Goal: Obtain resource: Download file/media

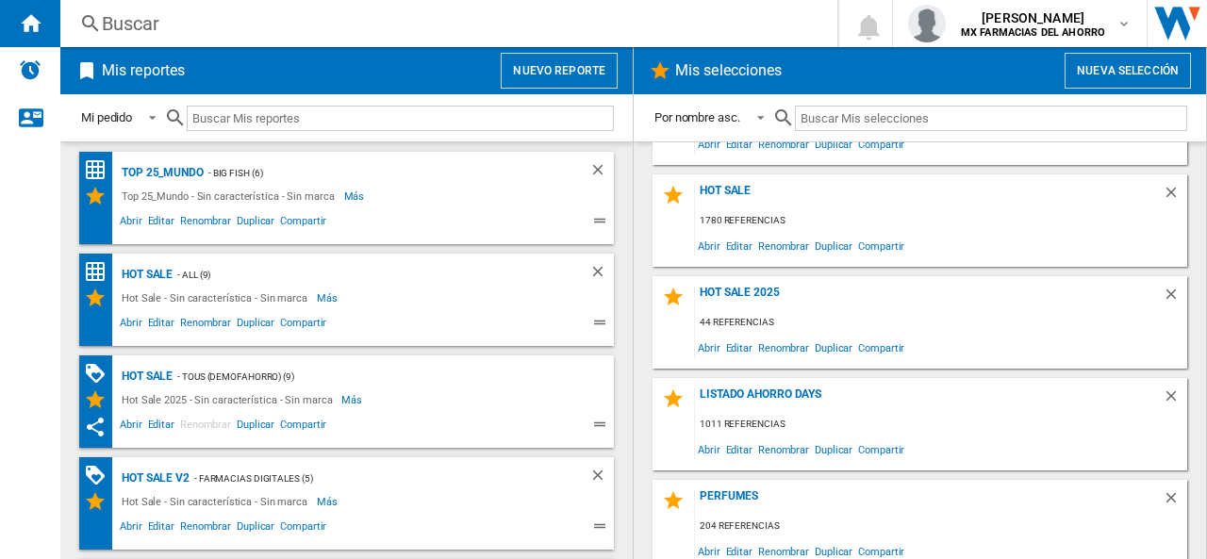
scroll to position [377, 0]
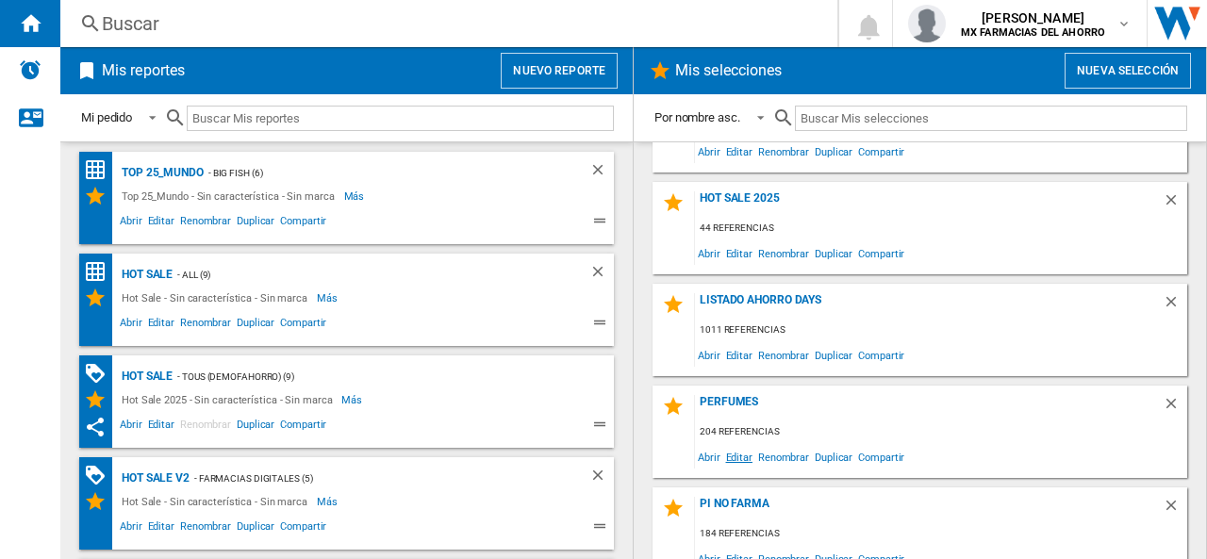
click at [745, 457] on span "Editar" at bounding box center [739, 456] width 32 height 25
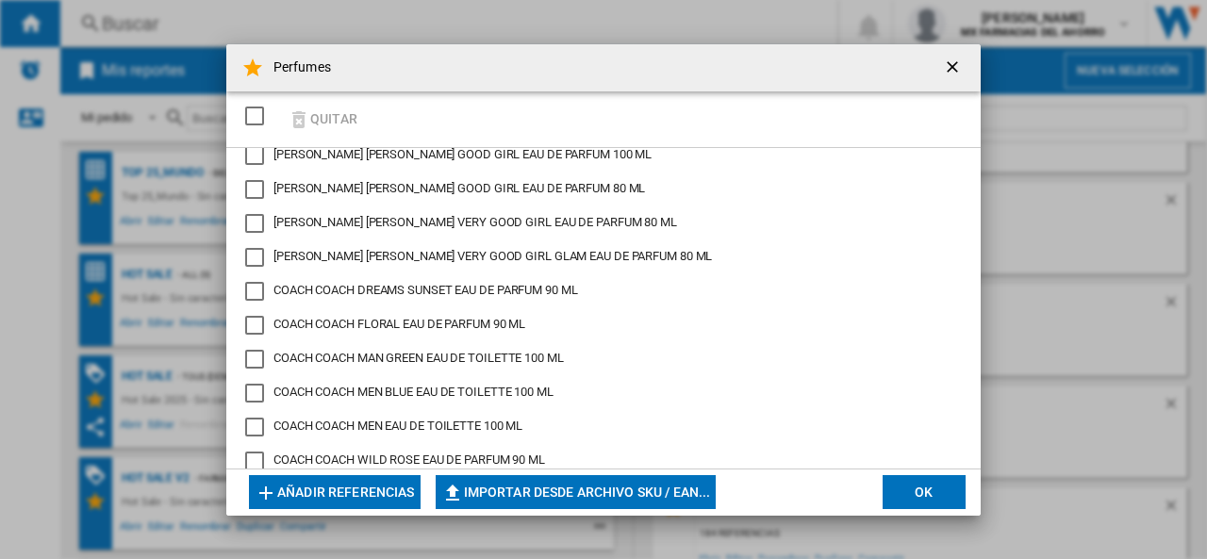
scroll to position [2075, 0]
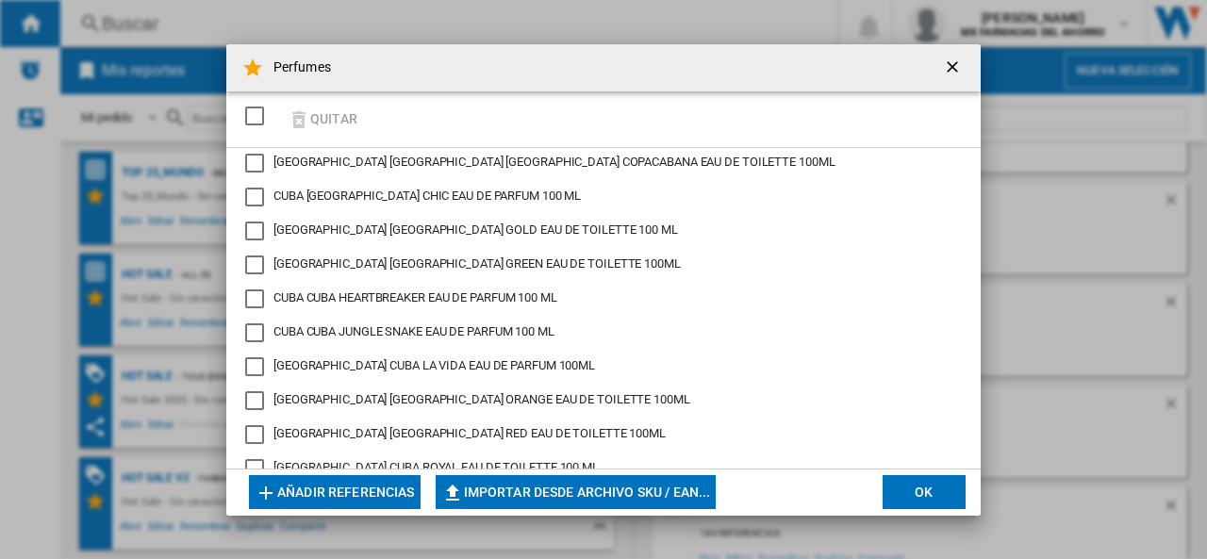
click at [556, 494] on button "Importar desde archivo SKU / EAN..." at bounding box center [576, 492] width 281 height 34
type input "**********"
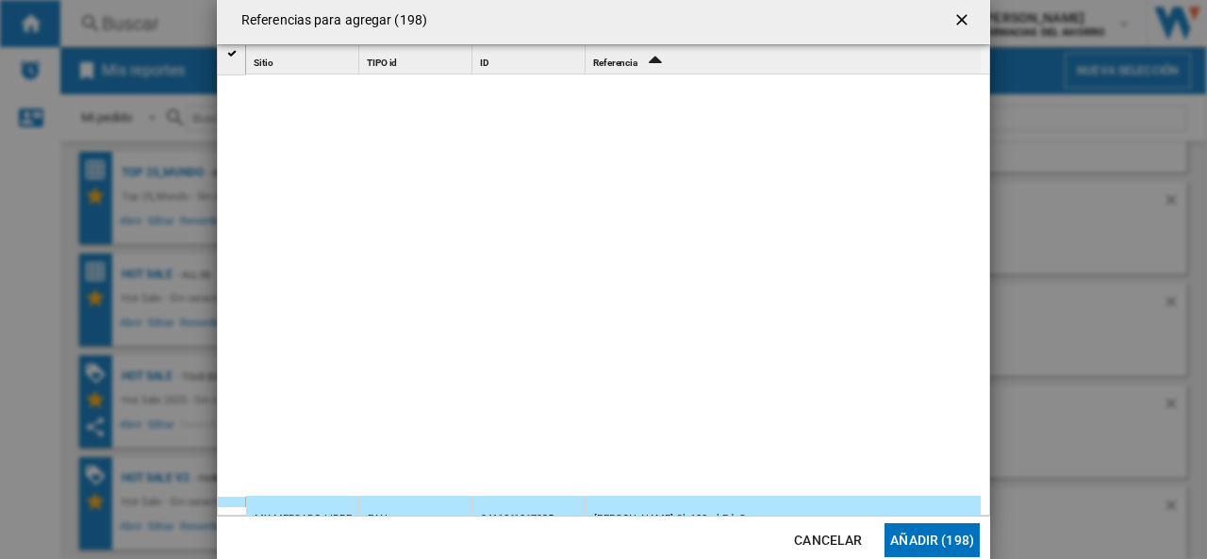
scroll to position [1652, 0]
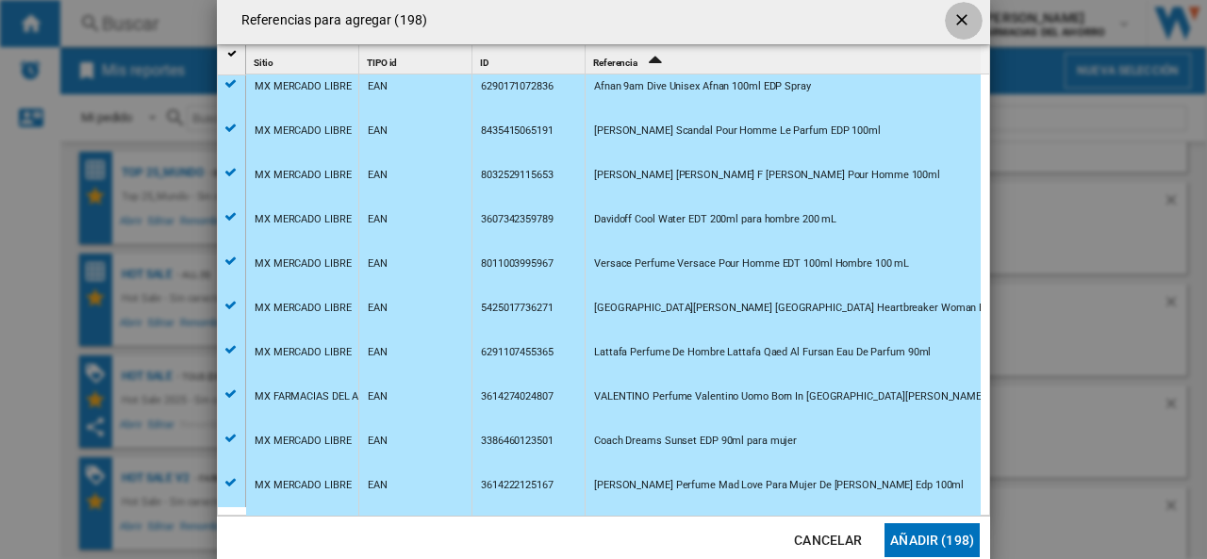
click at [961, 23] on ng-md-icon "getI18NText('BUTTONS.CLOSE_DIALOG')" at bounding box center [964, 21] width 23 height 23
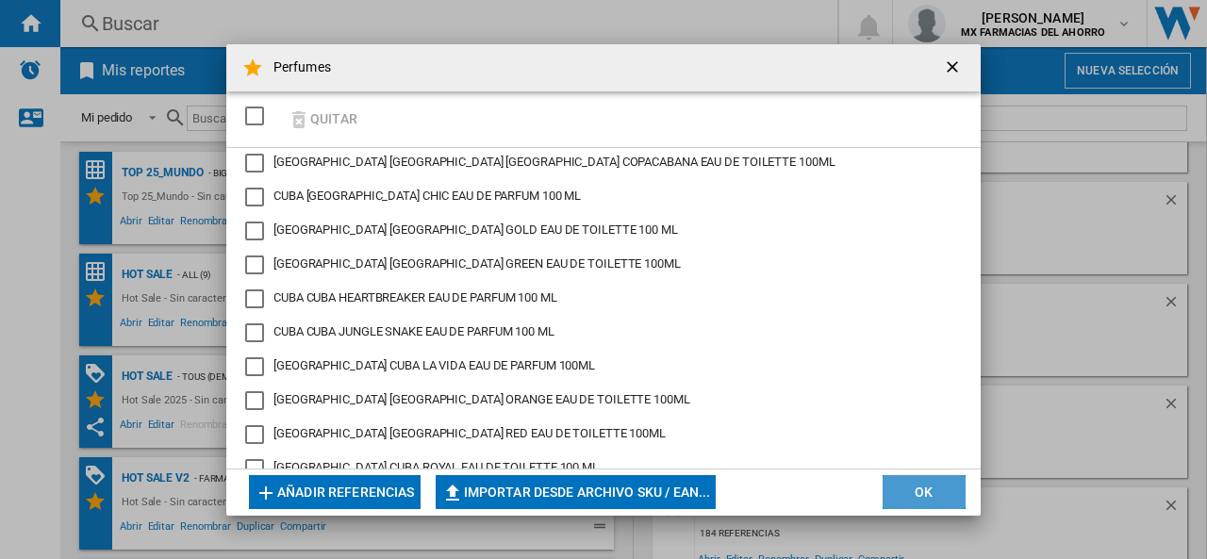
click at [908, 488] on button "OK" at bounding box center [924, 492] width 83 height 34
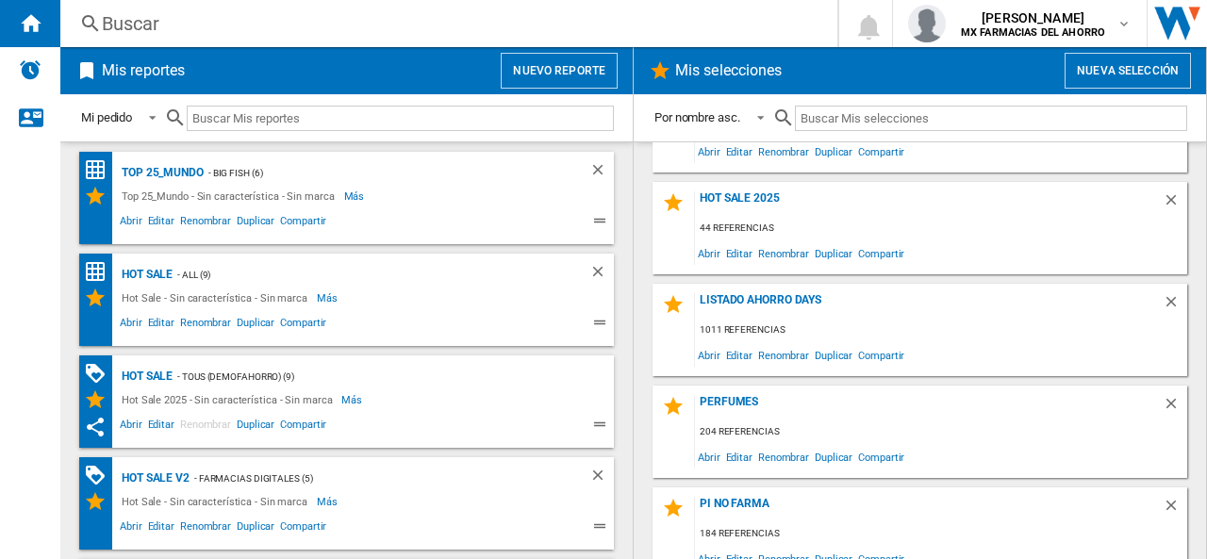
click at [536, 72] on button "Nuevo reporte" at bounding box center [559, 71] width 117 height 36
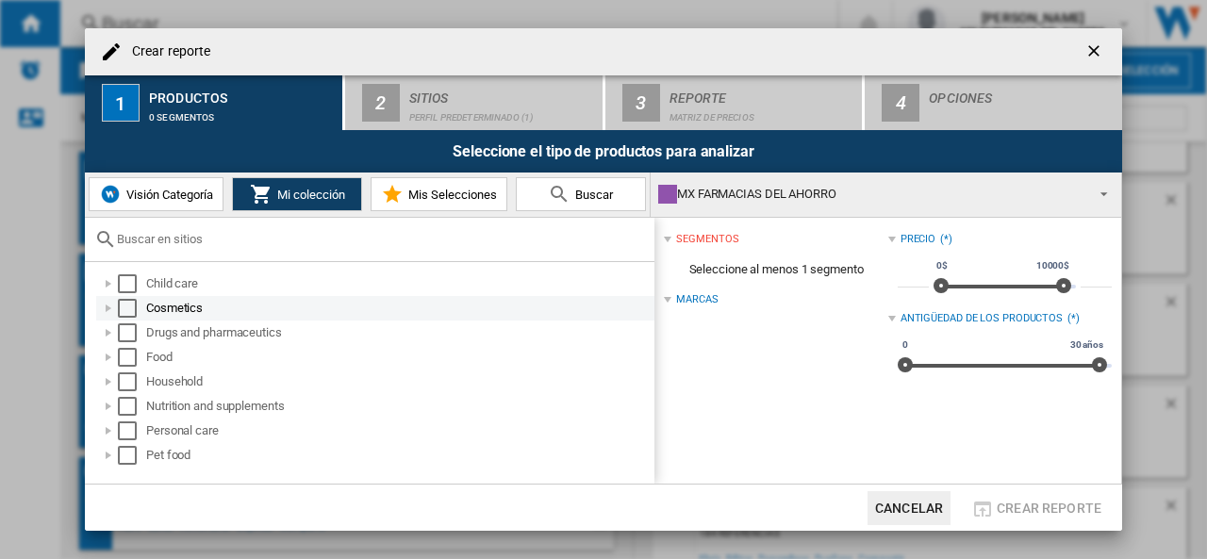
click at [108, 306] on div at bounding box center [108, 308] width 19 height 19
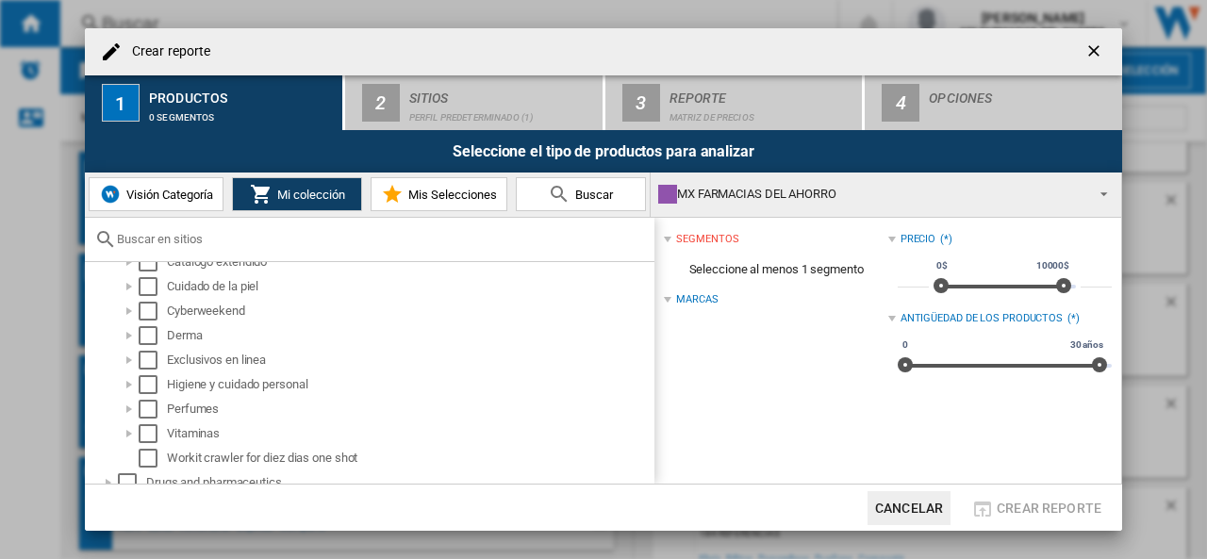
scroll to position [127, 0]
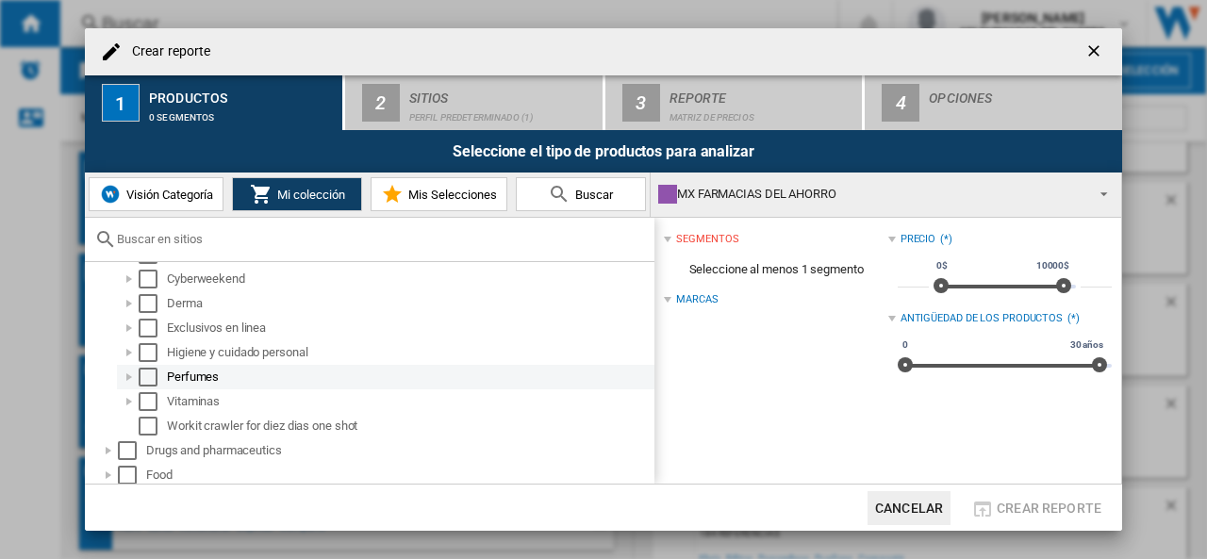
click at [145, 376] on div "Select" at bounding box center [148, 377] width 19 height 19
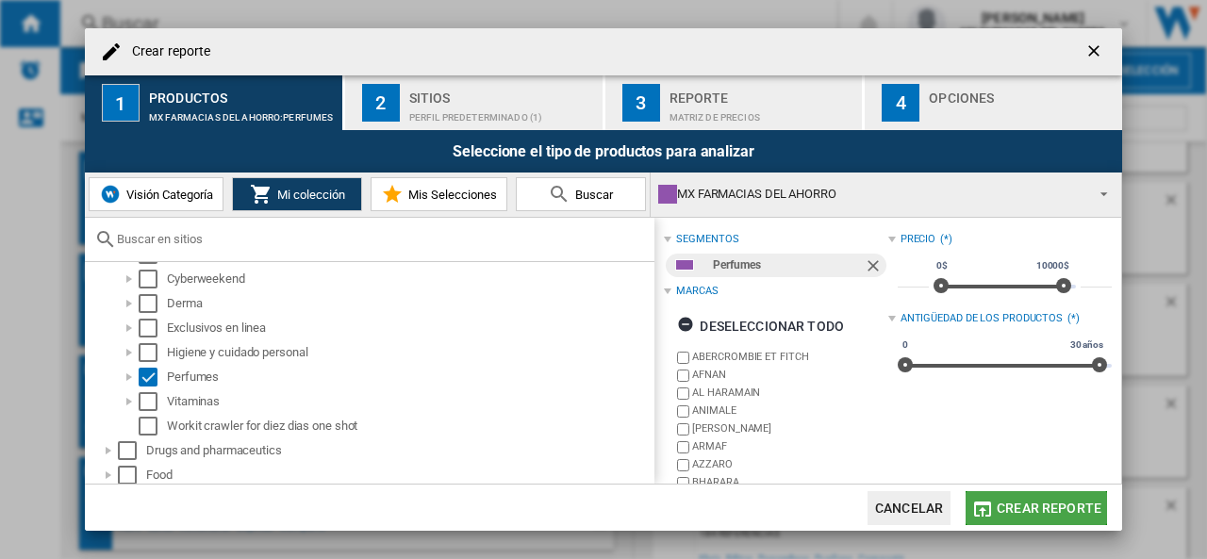
click at [1038, 508] on span "Crear reporte" at bounding box center [1049, 508] width 105 height 15
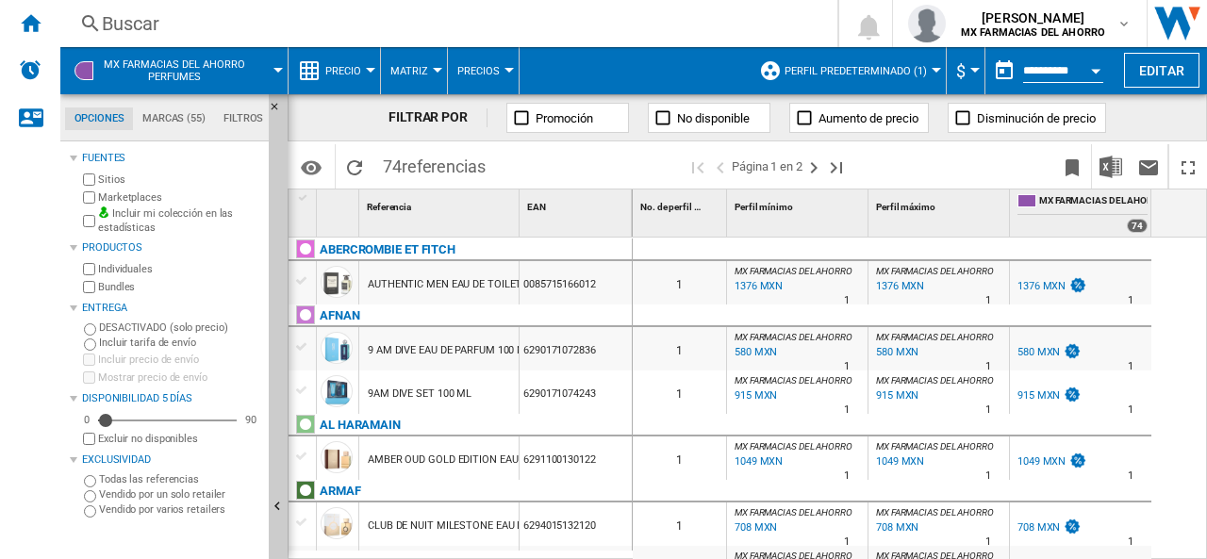
click at [849, 69] on span "Perfil predeterminado (1)" at bounding box center [856, 71] width 142 height 12
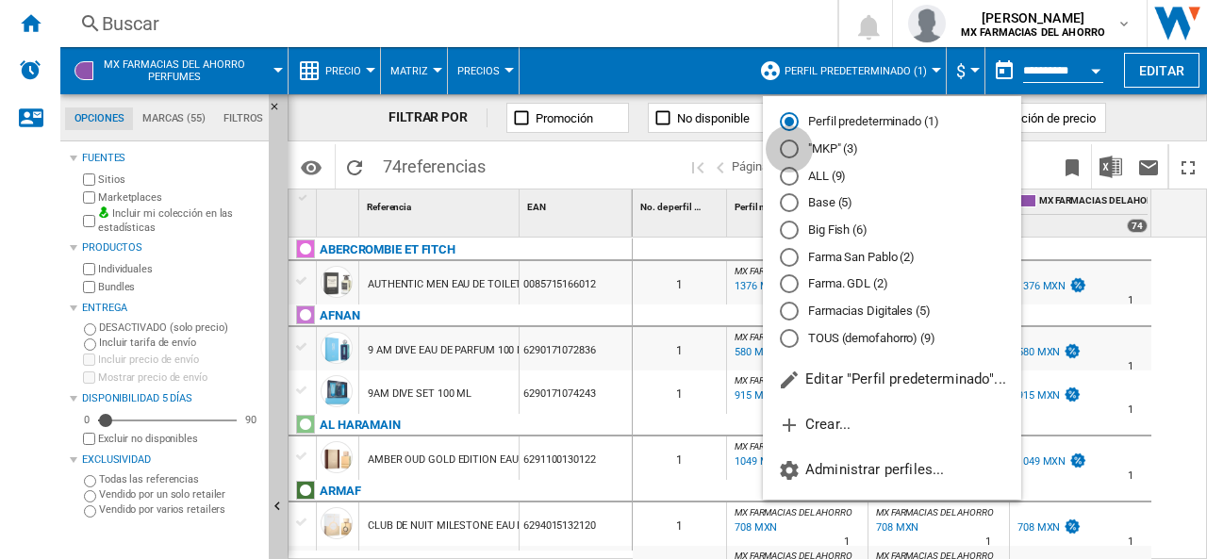
click at [791, 148] on div at bounding box center [789, 149] width 19 height 19
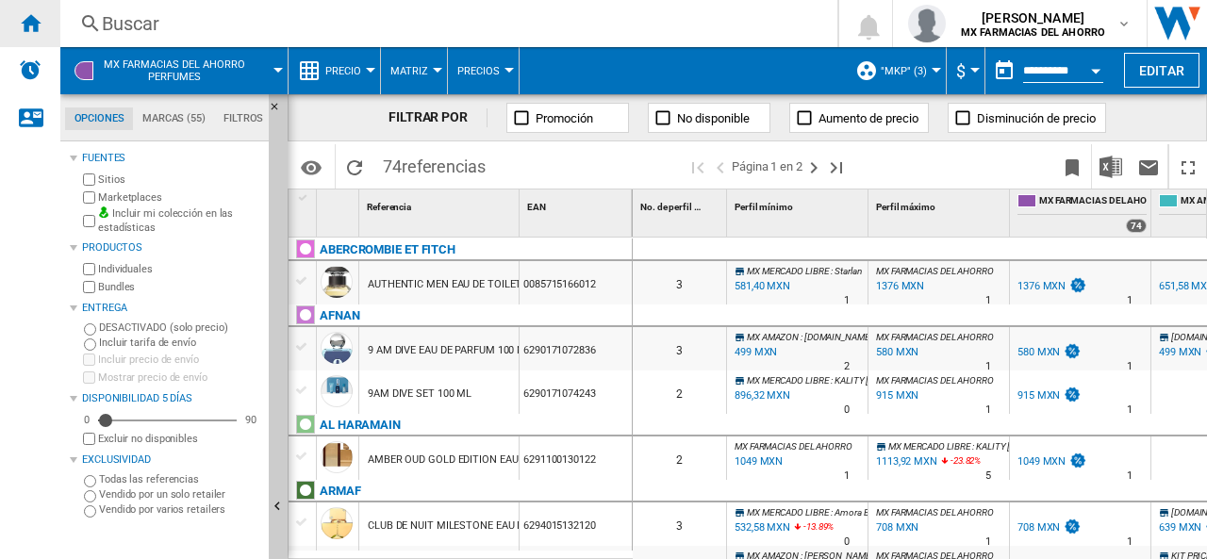
click at [34, 12] on ng-md-icon "Inicio" at bounding box center [30, 22] width 23 height 23
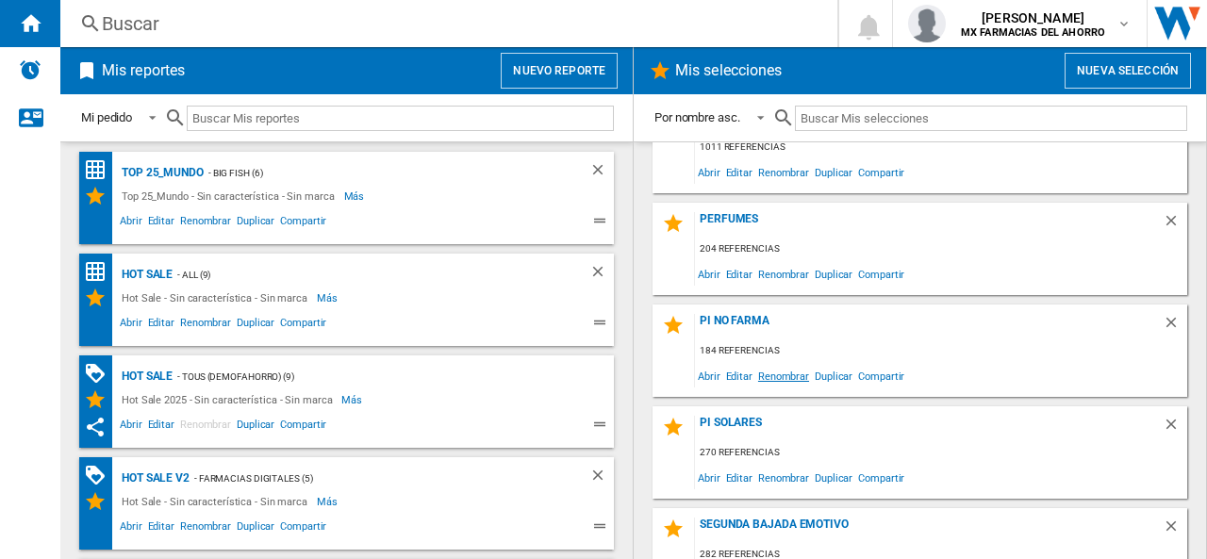
scroll to position [566, 0]
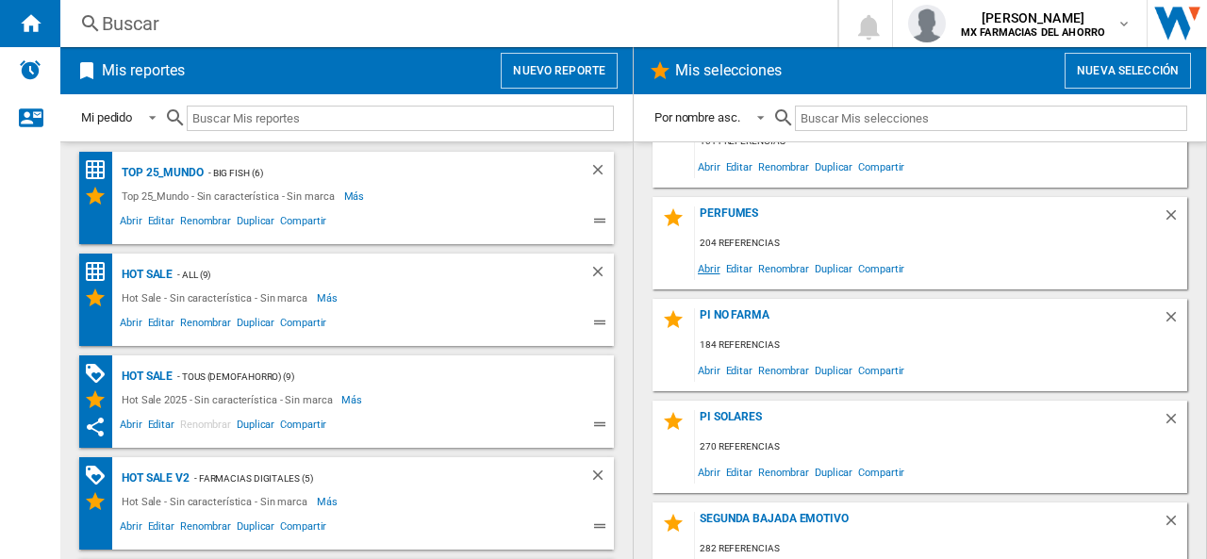
click at [707, 273] on span "Abrir" at bounding box center [709, 268] width 28 height 25
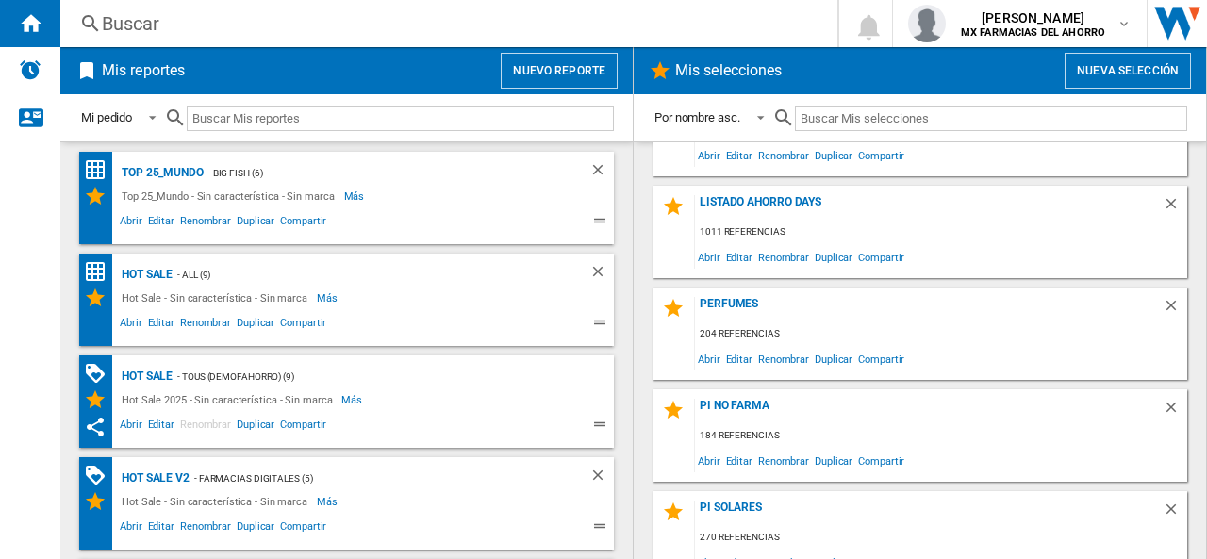
scroll to position [472, 0]
click at [742, 363] on span "Editar" at bounding box center [739, 361] width 32 height 25
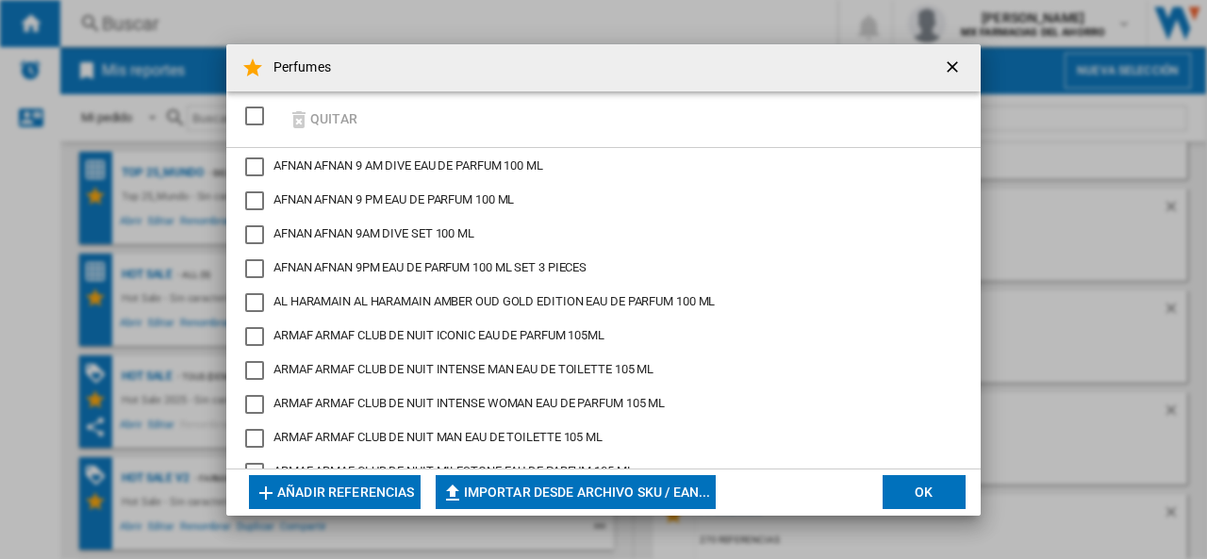
click at [534, 495] on button "Importar desde archivo SKU / EAN..." at bounding box center [576, 492] width 281 height 34
type input "**********"
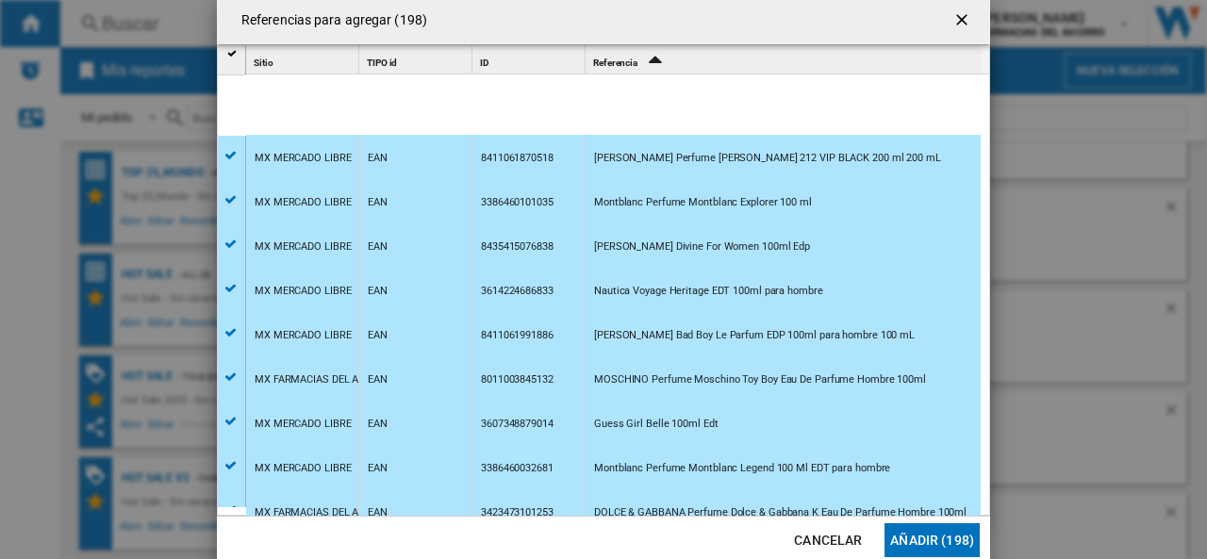
scroll to position [8335, 0]
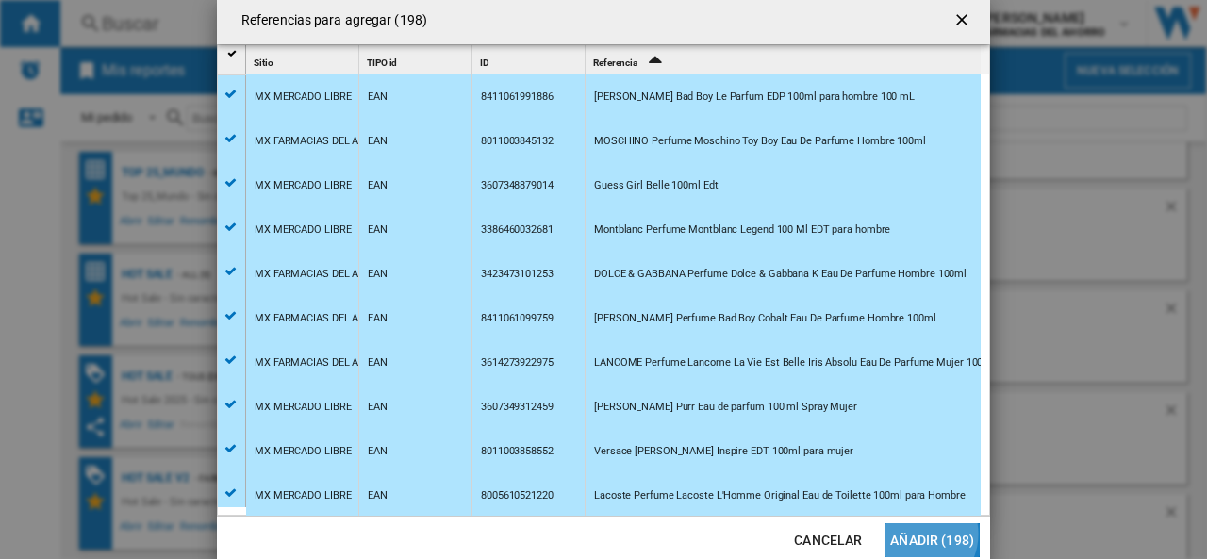
click at [919, 534] on button "Añadir (198)" at bounding box center [932, 540] width 95 height 34
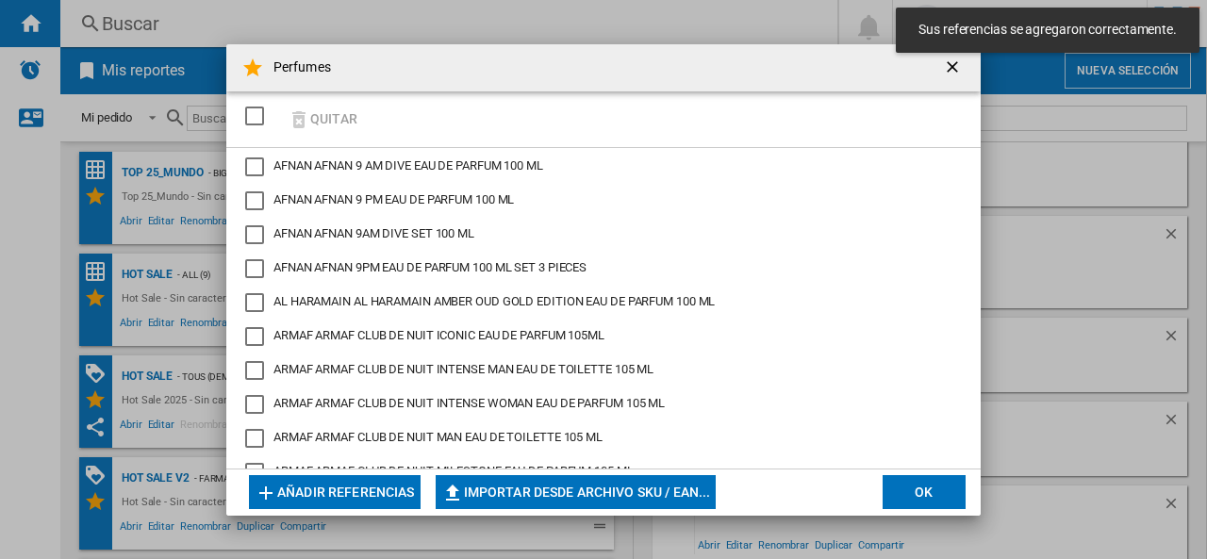
scroll to position [1416, 0]
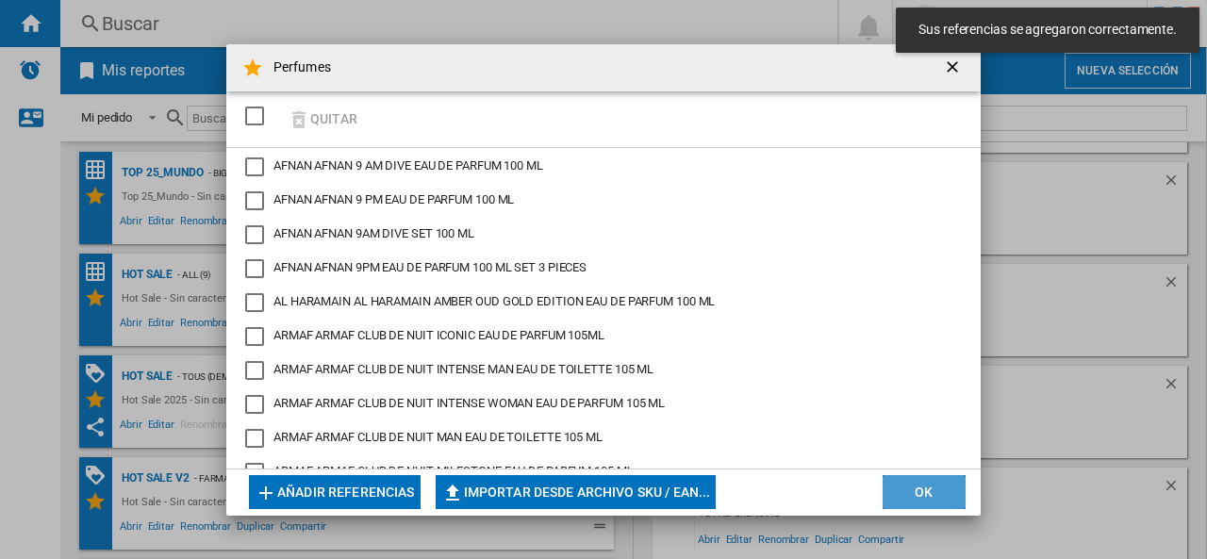
click at [942, 489] on button "OK" at bounding box center [924, 492] width 83 height 34
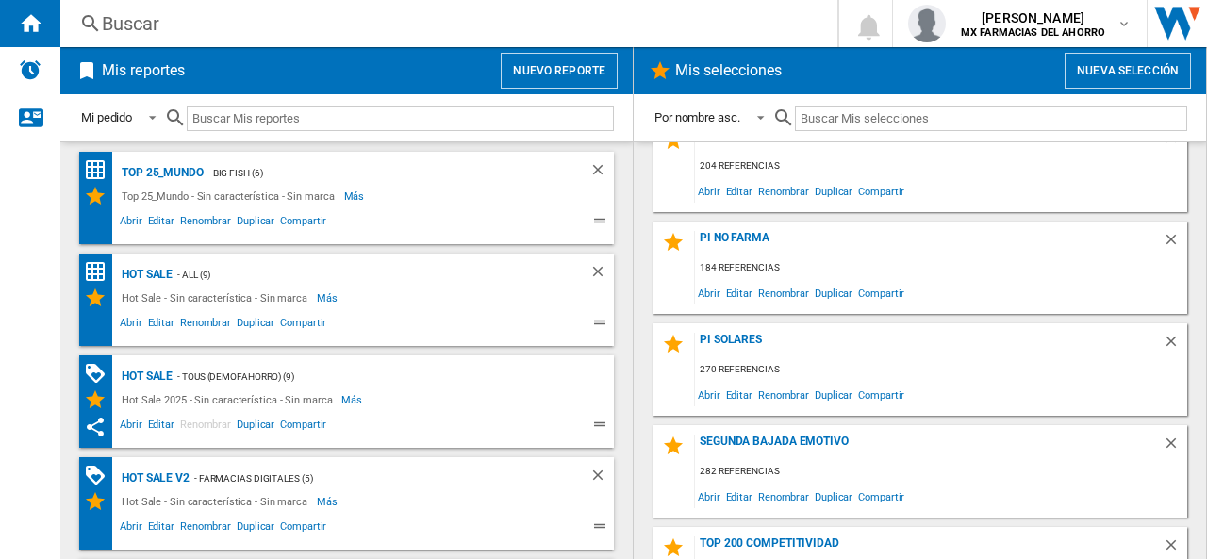
scroll to position [567, 0]
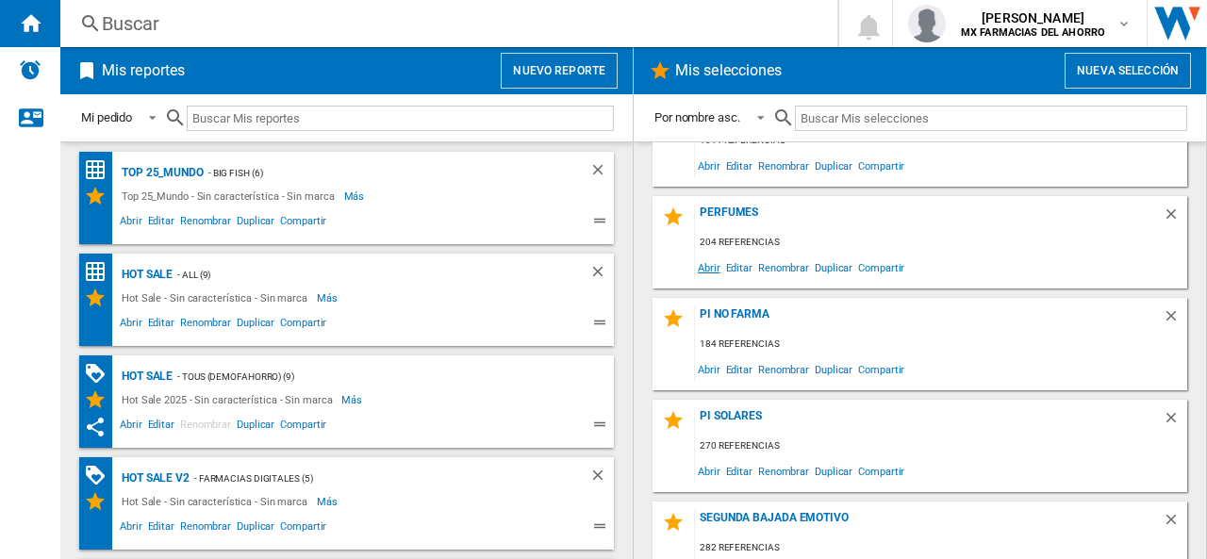
click at [713, 267] on span "Abrir" at bounding box center [709, 267] width 28 height 25
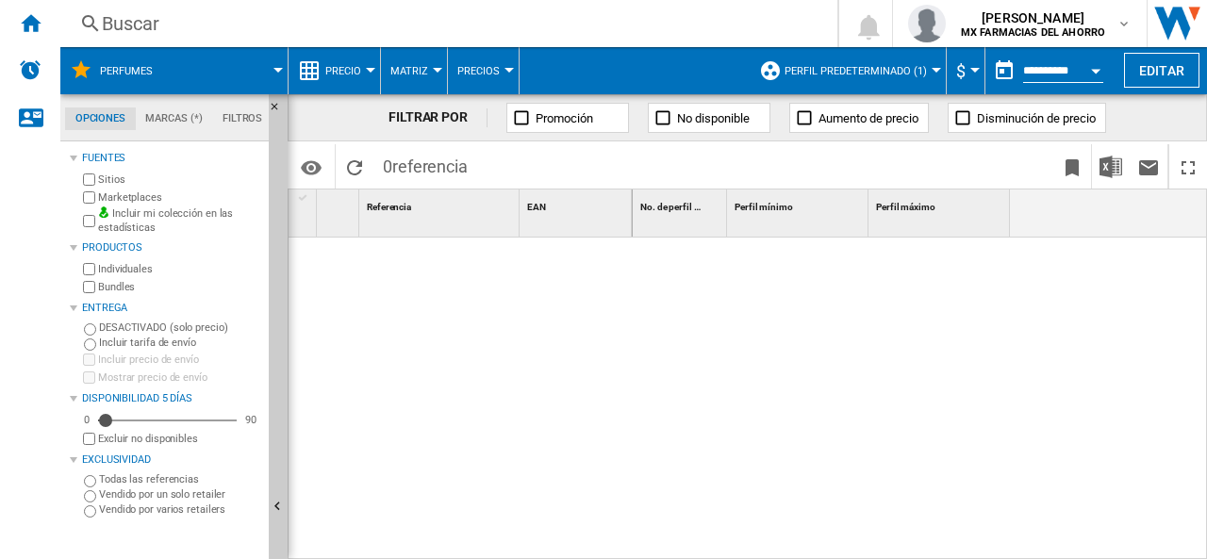
click at [869, 69] on span "Perfil predeterminado (1)" at bounding box center [856, 71] width 142 height 12
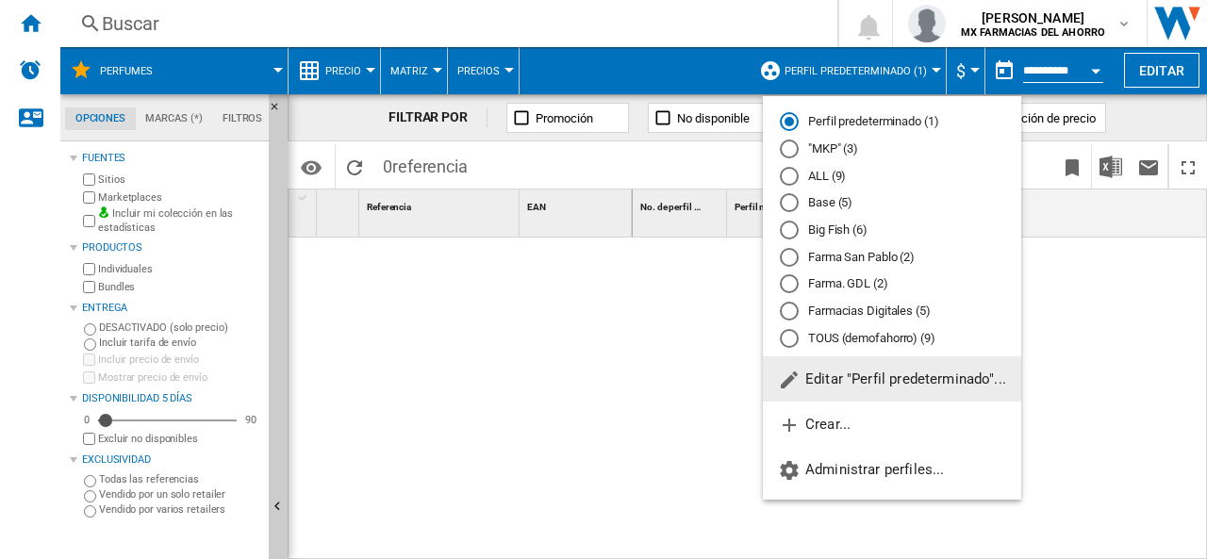
click at [806, 153] on span at bounding box center [909, 166] width 289 height 44
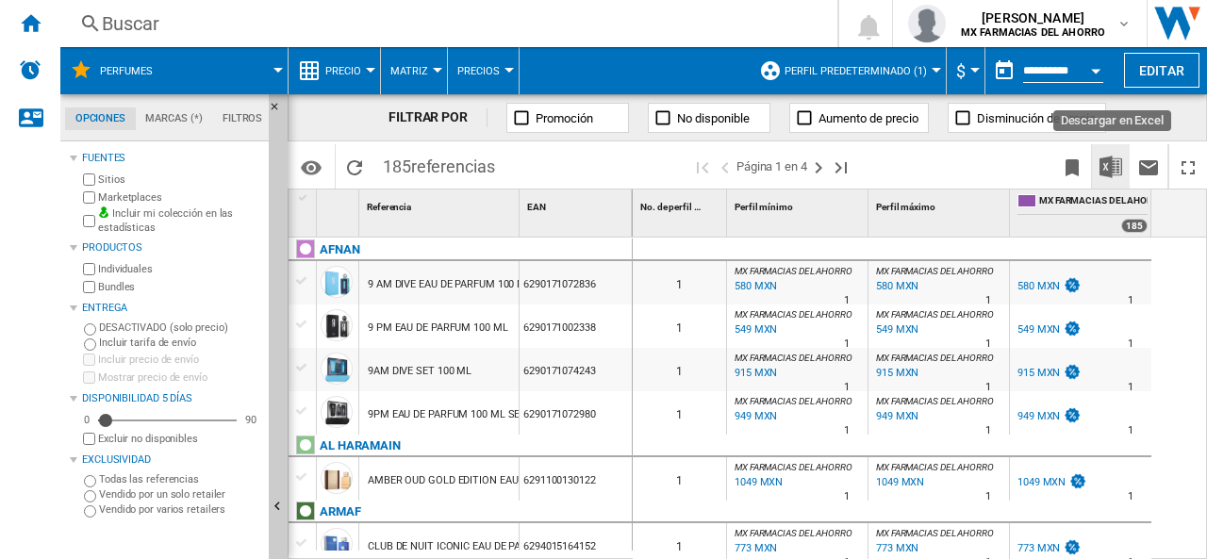
click at [1110, 167] on img "Descargar en Excel" at bounding box center [1111, 167] width 23 height 23
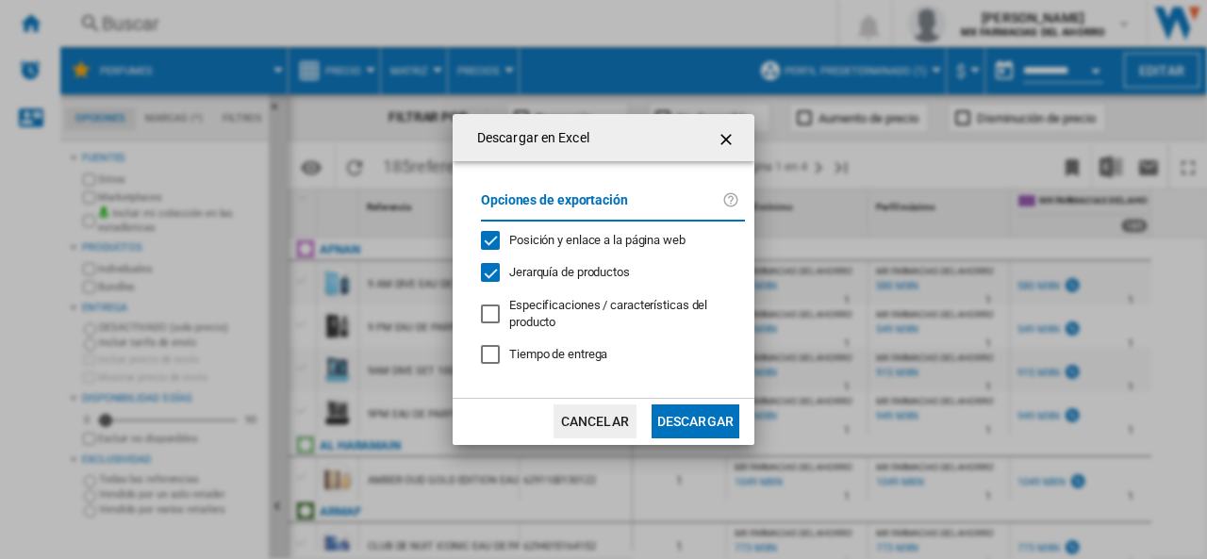
click at [720, 420] on button "Descargar" at bounding box center [696, 422] width 88 height 34
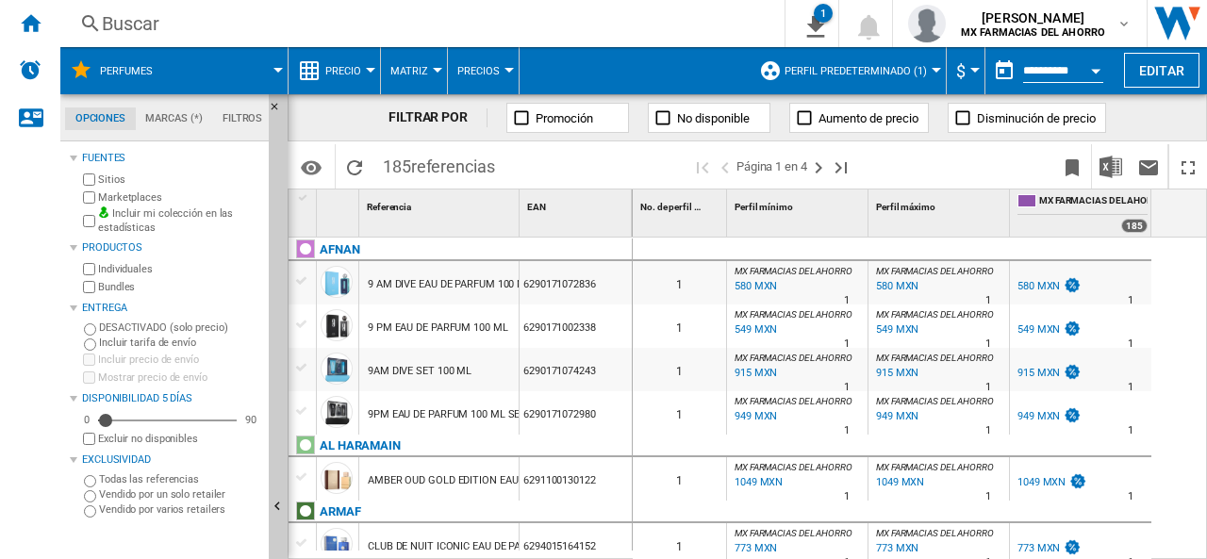
click at [864, 61] on button "Perfil predeterminado (1)" at bounding box center [861, 70] width 152 height 47
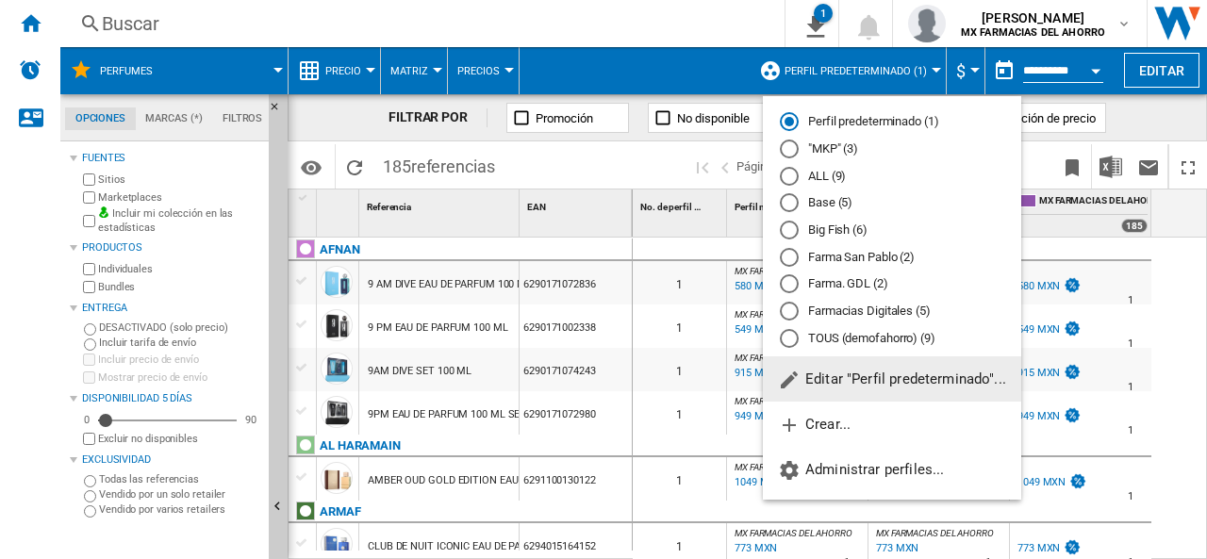
click at [790, 149] on div at bounding box center [789, 149] width 19 height 19
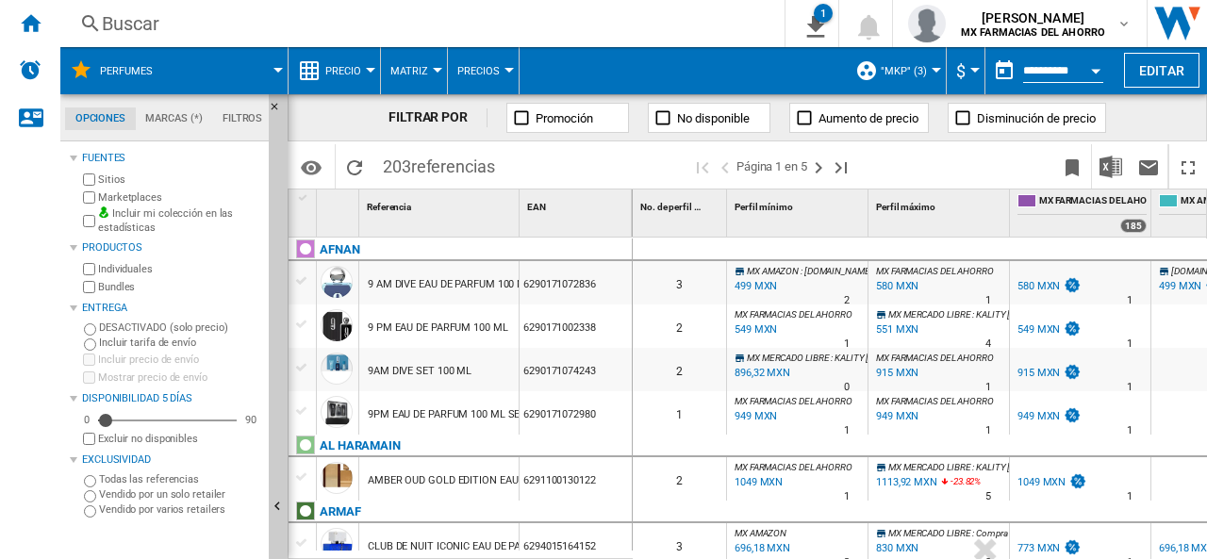
click at [905, 65] on span ""MKP" (3)" at bounding box center [904, 71] width 46 height 12
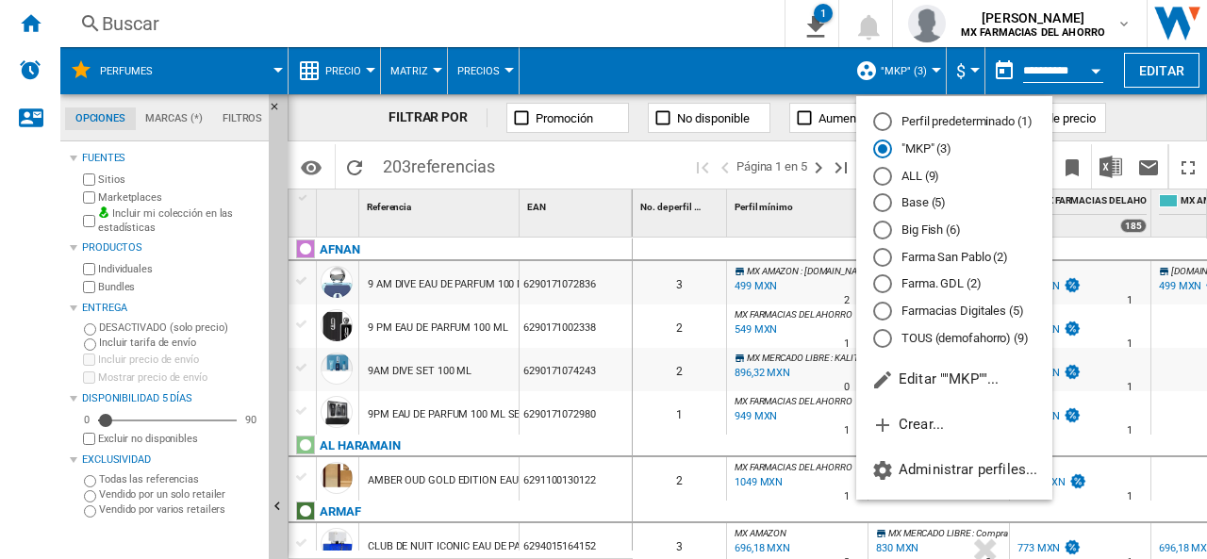
drag, startPoint x: 1003, startPoint y: 342, endPoint x: 587, endPoint y: 75, distance: 495.0
click at [587, 75] on md-backdrop at bounding box center [603, 279] width 1207 height 559
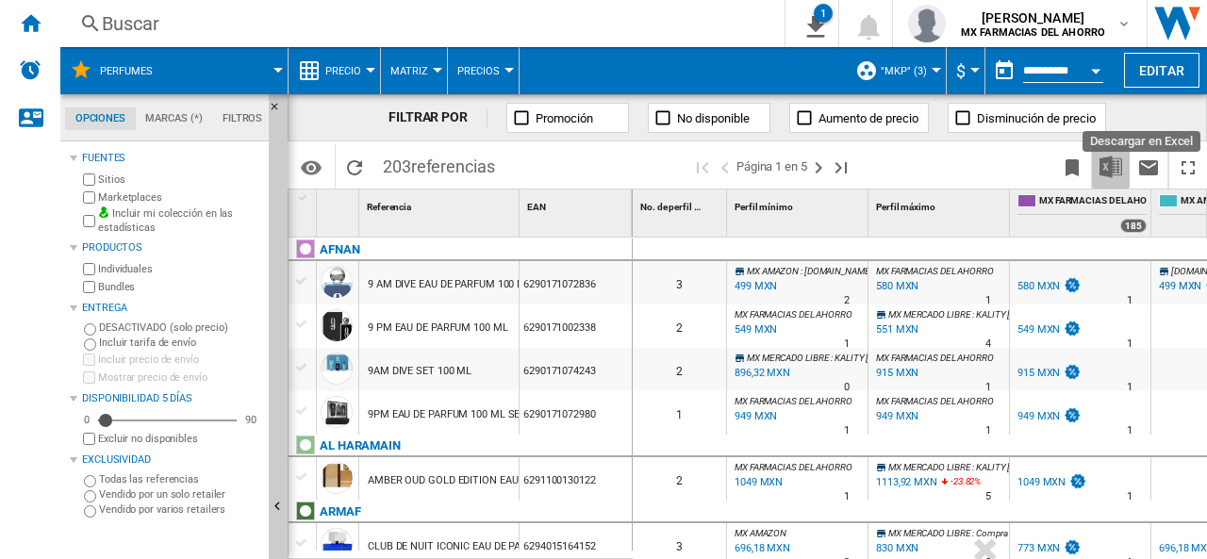
click at [1116, 175] on img "Descargar en Excel" at bounding box center [1111, 167] width 23 height 23
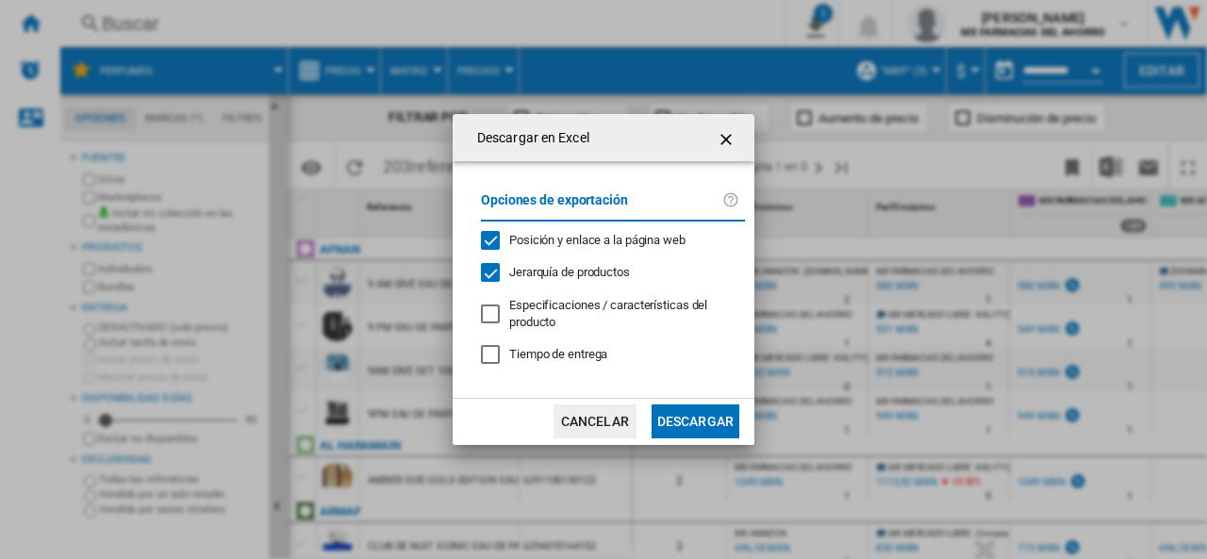
click at [675, 427] on button "Descargar" at bounding box center [696, 422] width 88 height 34
